Goal: Information Seeking & Learning: Find specific fact

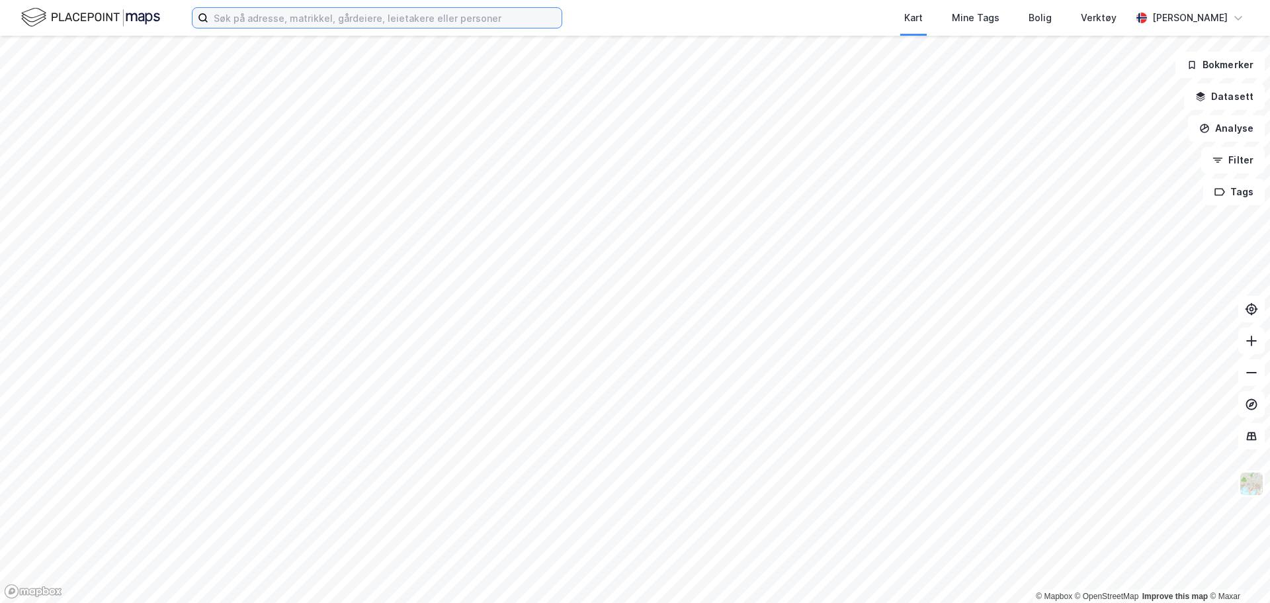
click at [385, 13] on input at bounding box center [384, 18] width 353 height 20
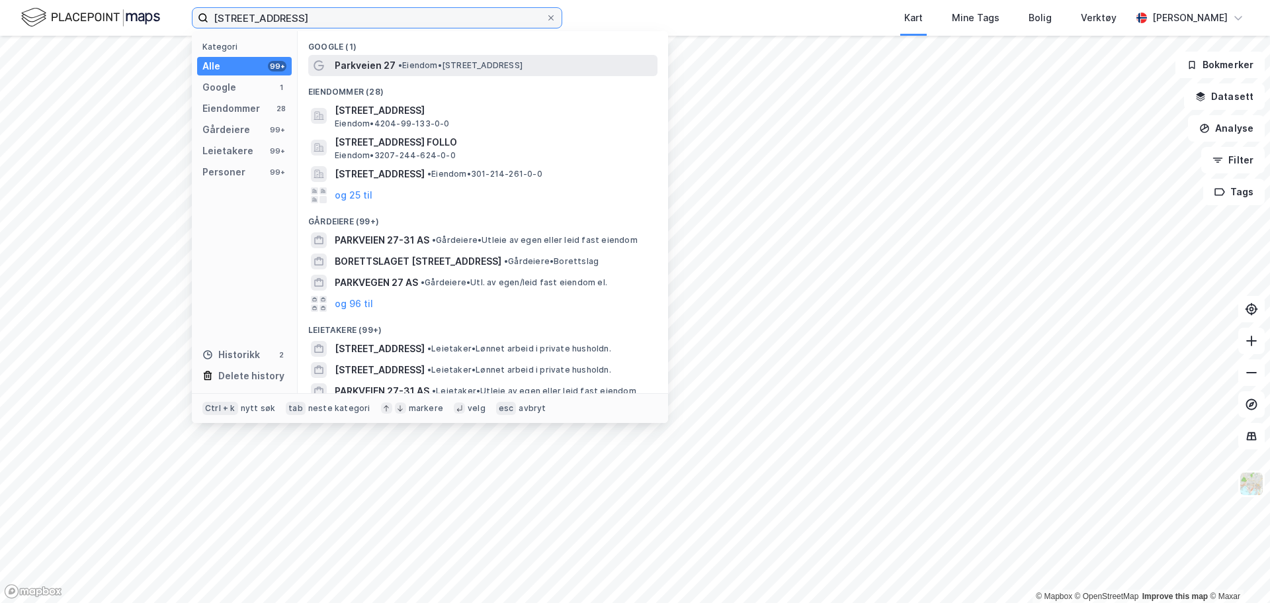
type input "[STREET_ADDRESS]"
click at [380, 62] on span "Parkveien 27" at bounding box center [365, 66] width 61 height 16
